Goal: Task Accomplishment & Management: Complete application form

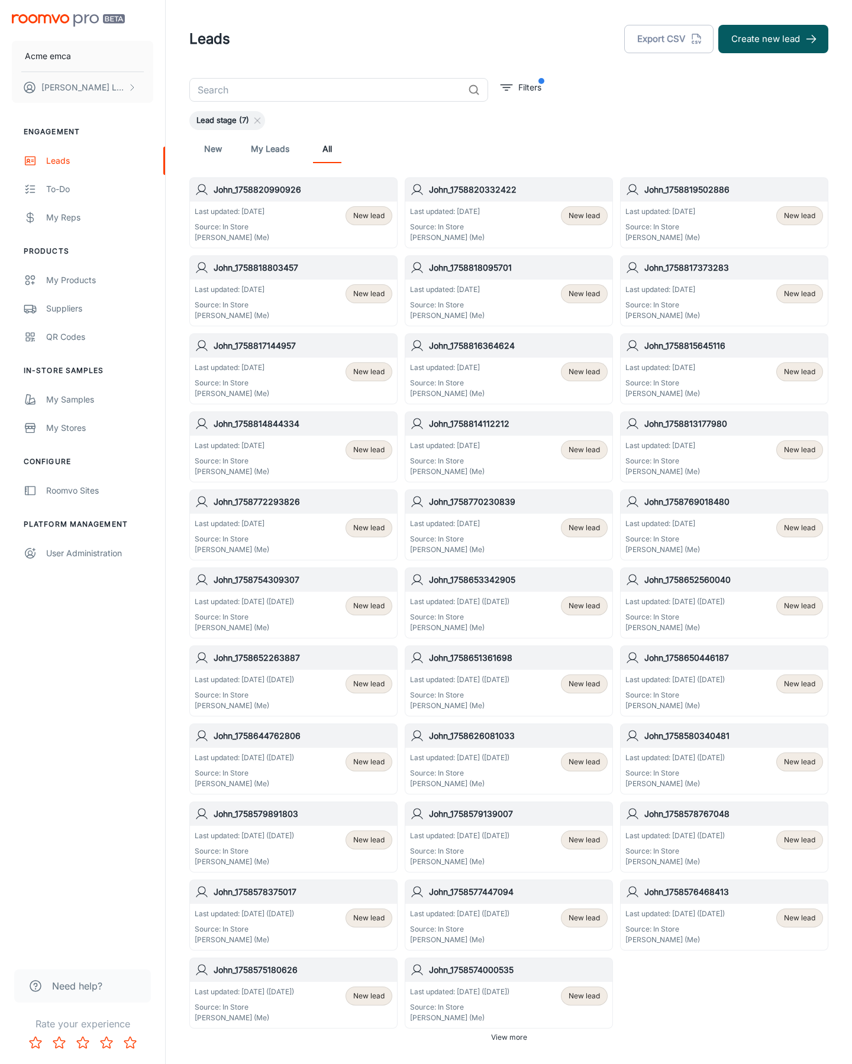
click at [773, 39] on button "Create new lead" at bounding box center [773, 39] width 110 height 28
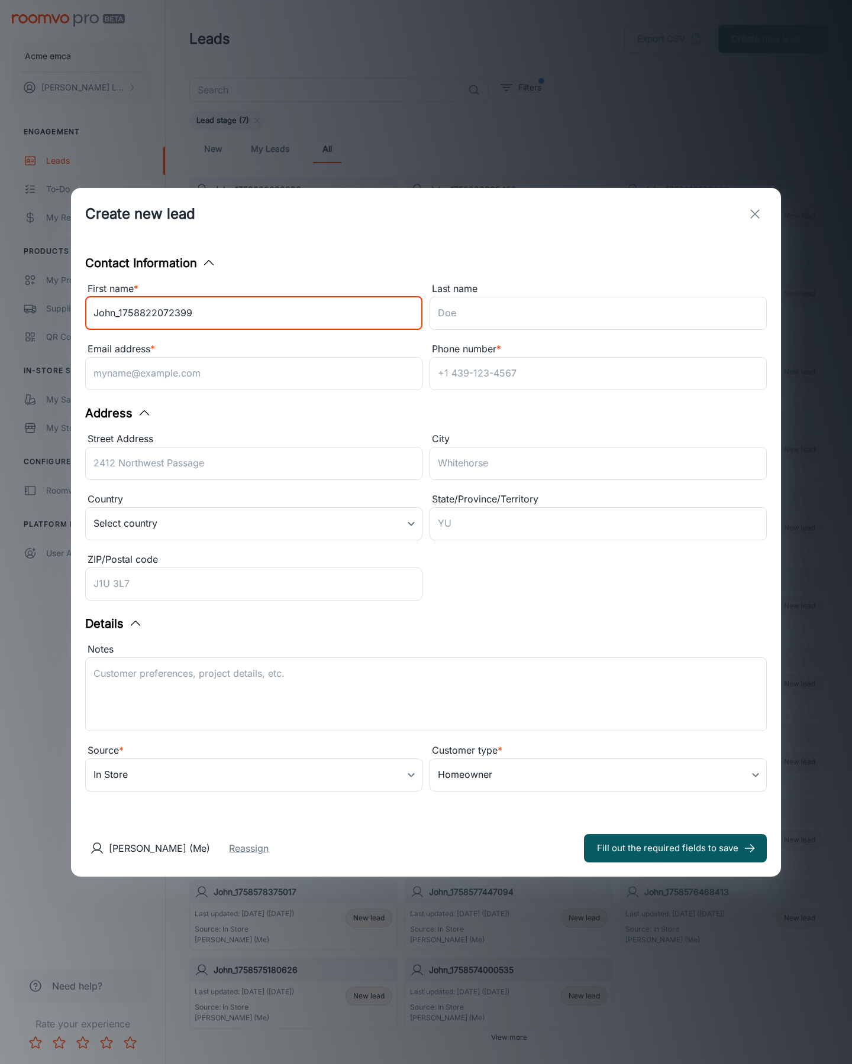
type input "John_1758822072399"
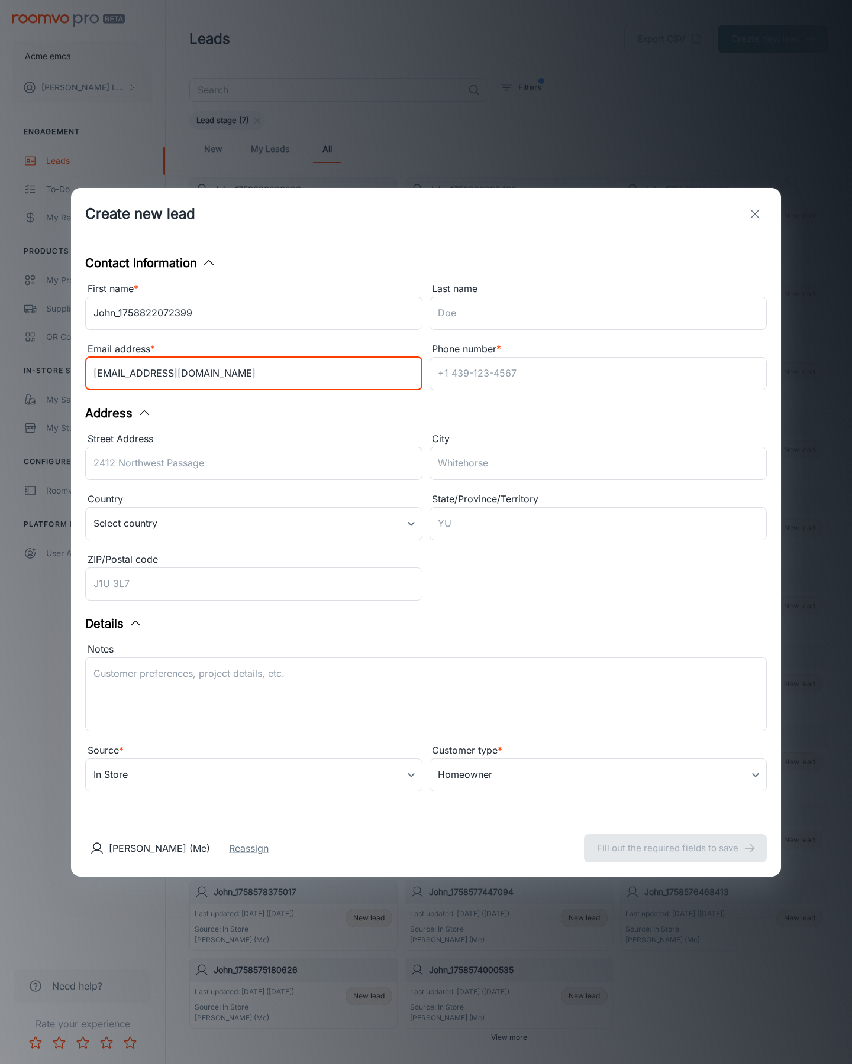
type input "[EMAIL_ADDRESS][DOMAIN_NAME]"
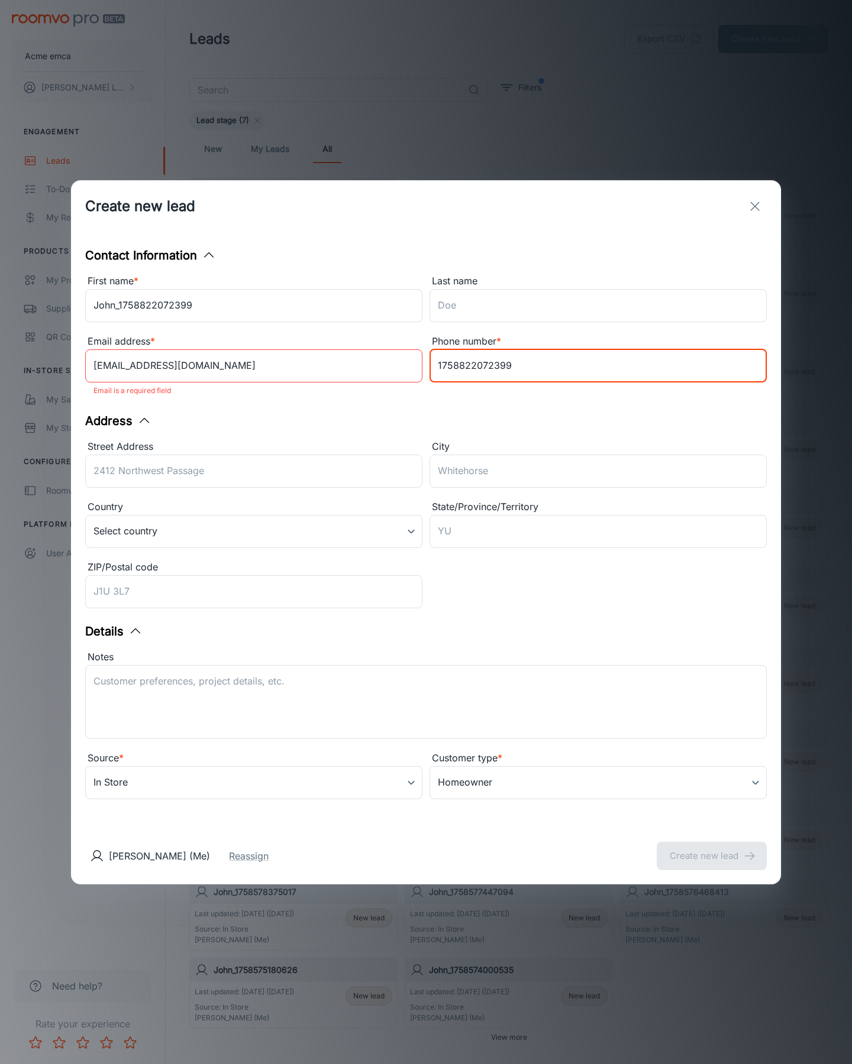
type input "1758822072399"
click at [711, 848] on button "Create new lead" at bounding box center [711, 856] width 110 height 28
